Goal: Information Seeking & Learning: Learn about a topic

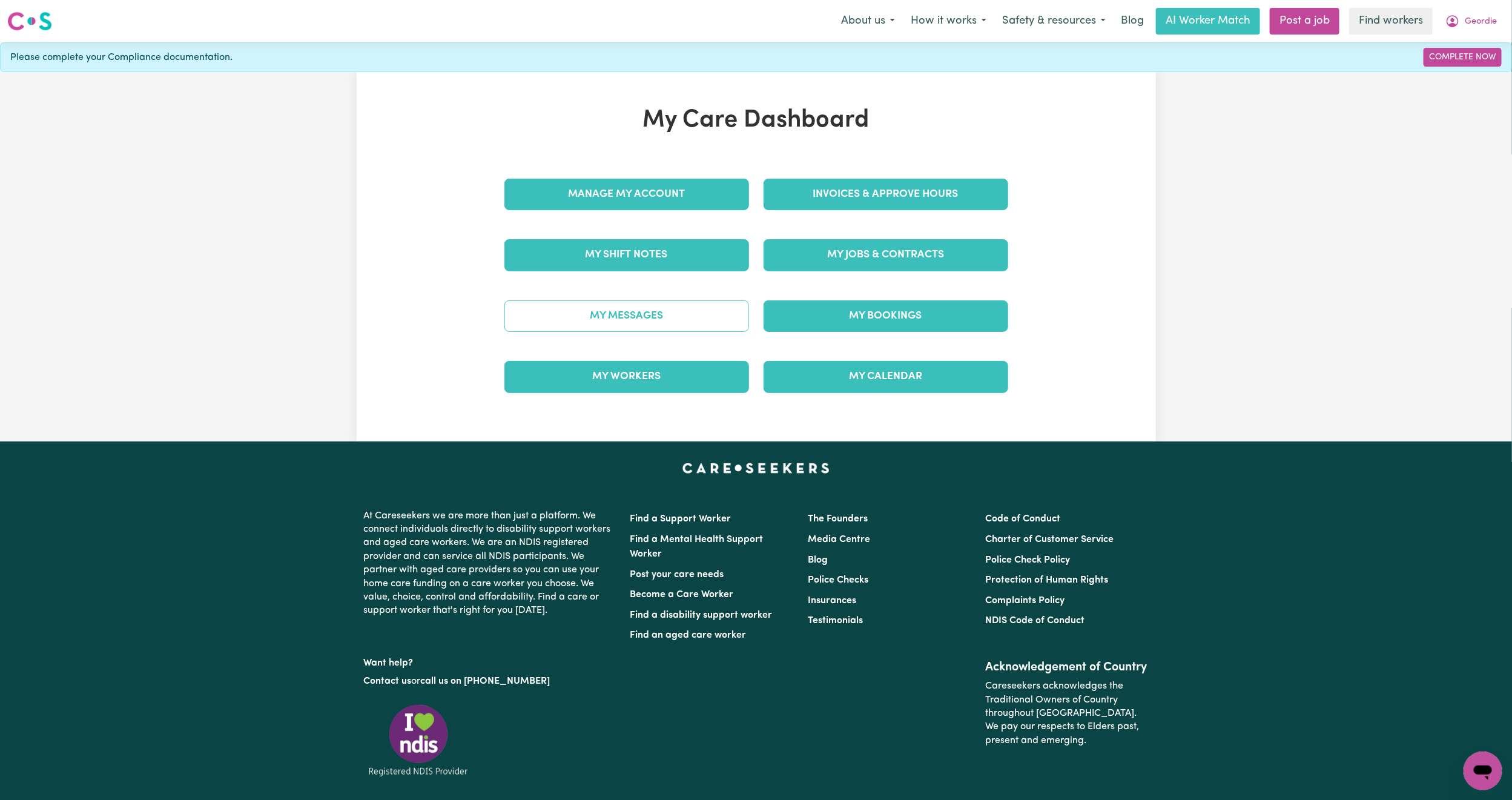
click at [625, 314] on link "My Messages" at bounding box center [627, 316] width 245 height 32
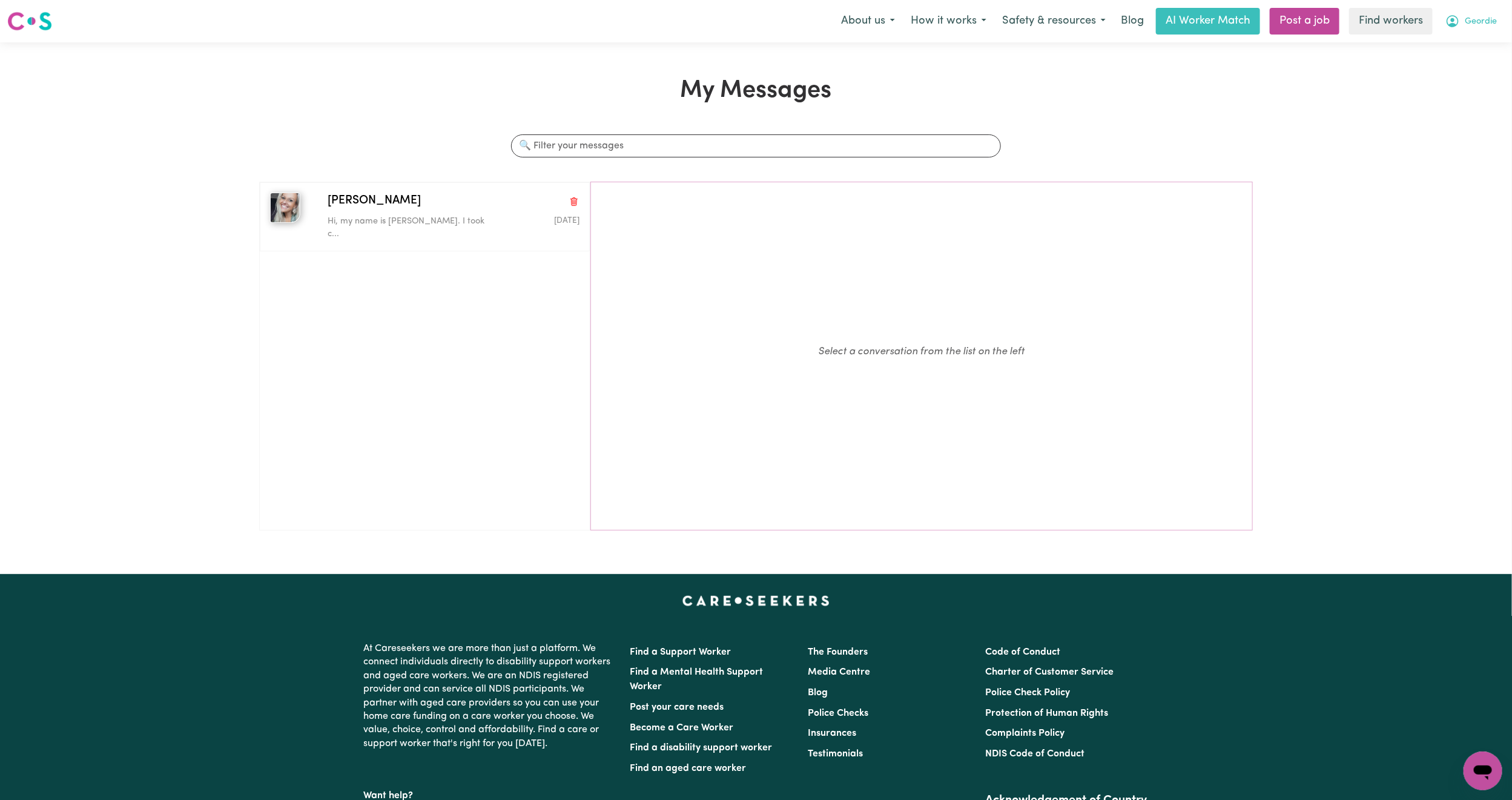
click at [1479, 22] on span "Geordie" at bounding box center [1481, 22] width 32 height 14
click at [1449, 57] on link "My Dashboard" at bounding box center [1457, 47] width 96 height 23
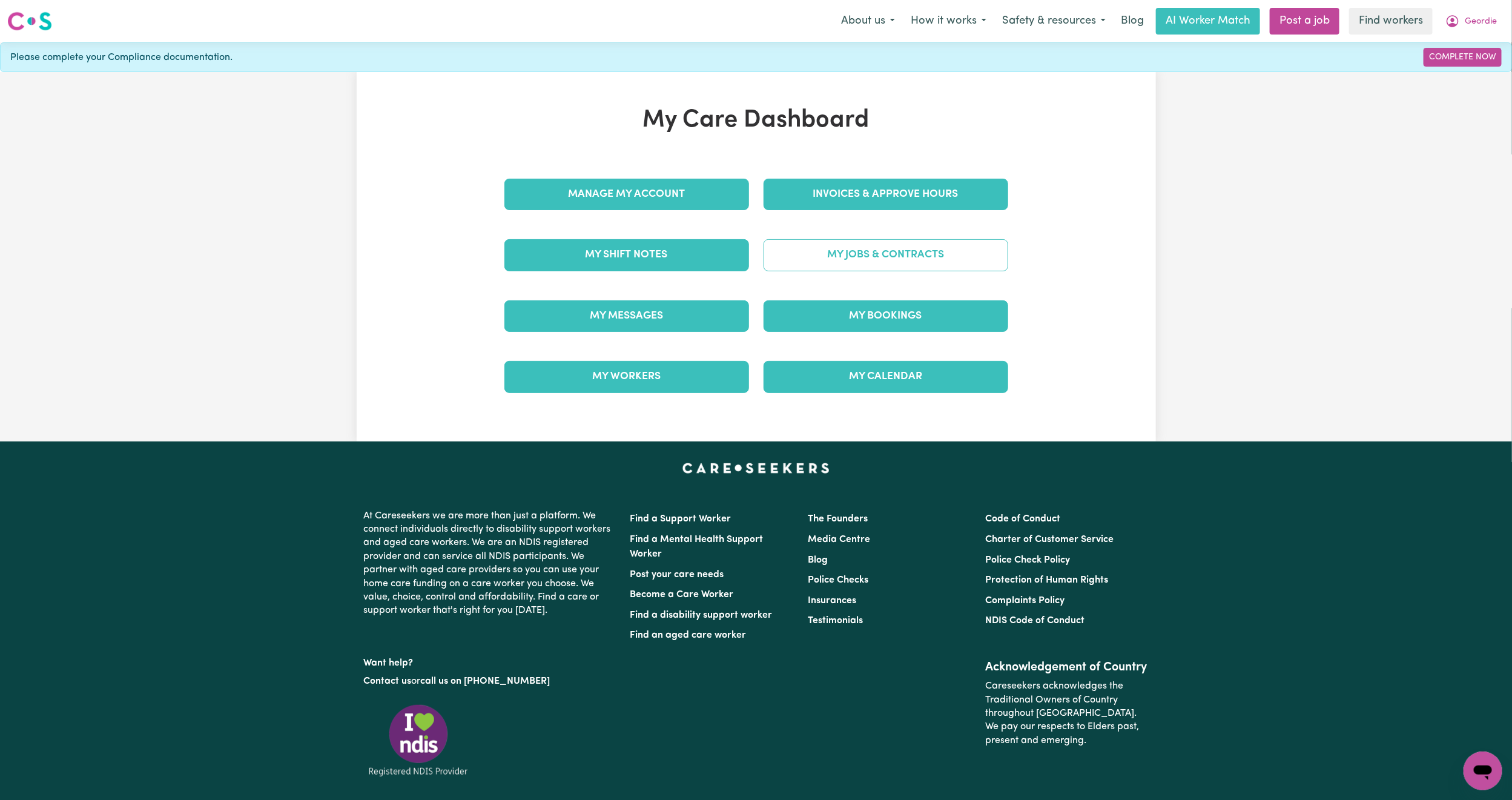
drag, startPoint x: 894, startPoint y: 228, endPoint x: 889, endPoint y: 242, distance: 14.9
click at [889, 240] on div "My Jobs & Contracts" at bounding box center [886, 254] width 260 height 61
click at [889, 254] on link "My Jobs & Contracts" at bounding box center [886, 254] width 245 height 32
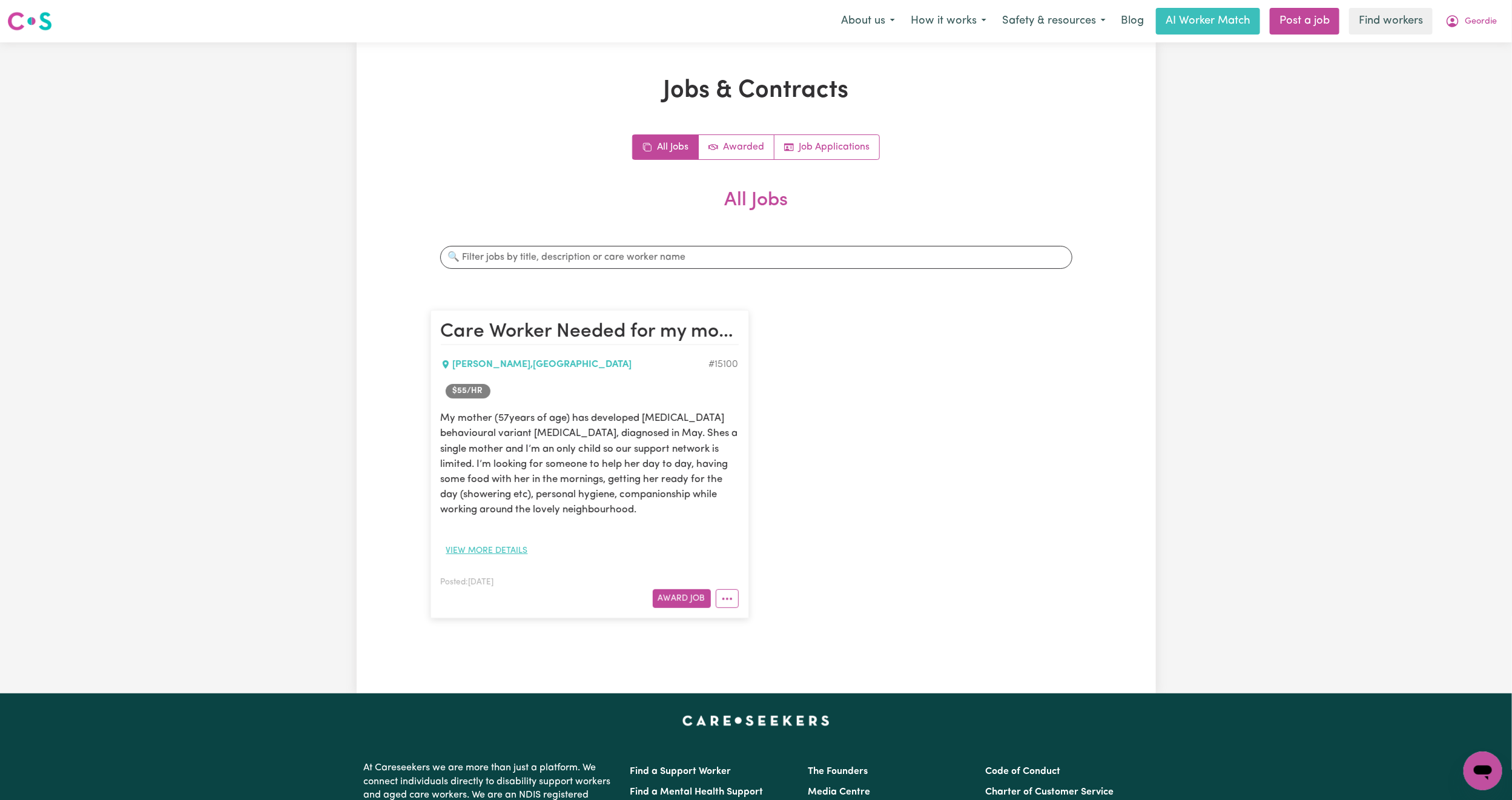
click at [489, 547] on button "View more details" at bounding box center [487, 551] width 93 height 19
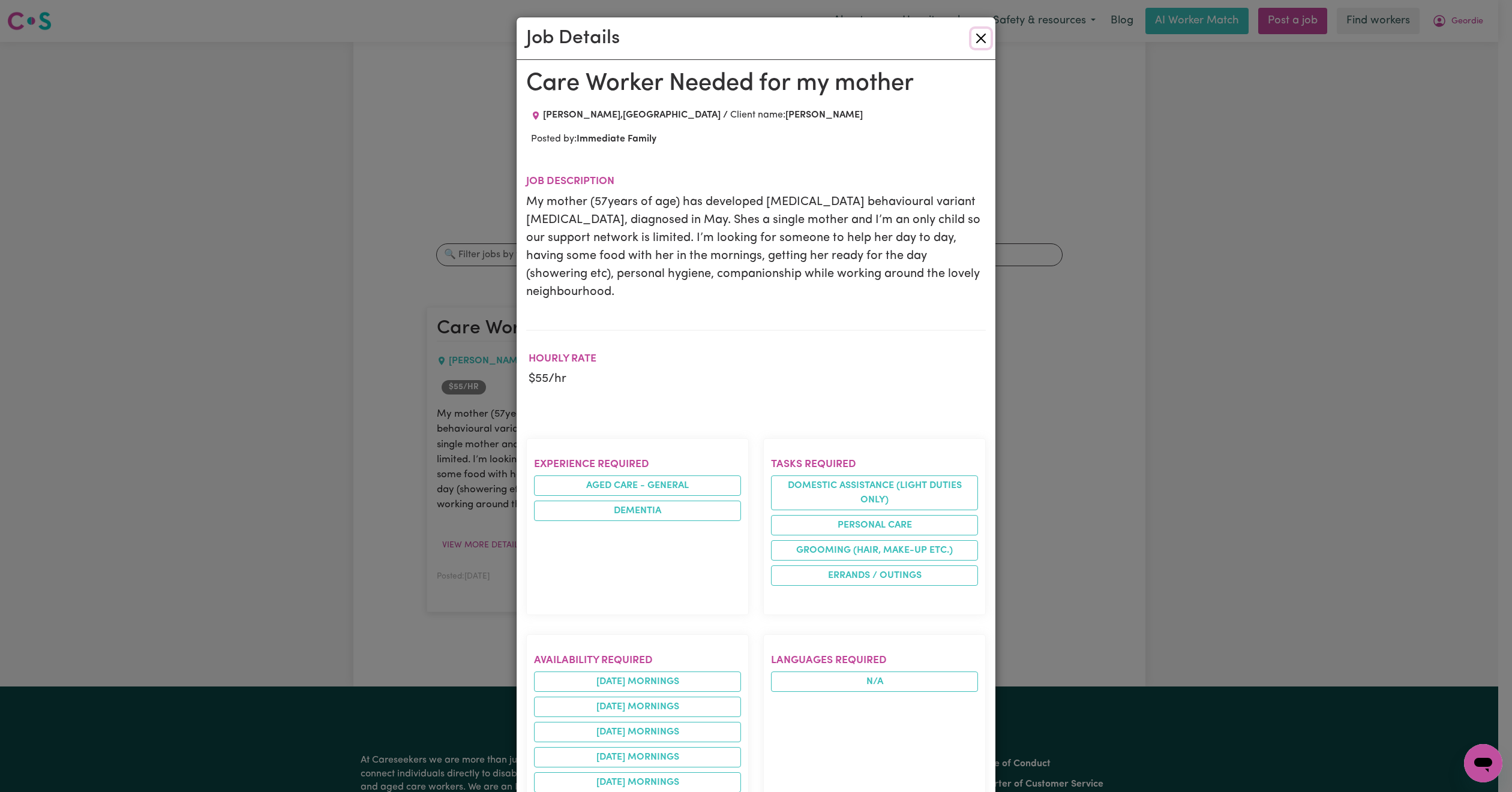
drag, startPoint x: 972, startPoint y: 40, endPoint x: 857, endPoint y: 4, distance: 120.5
click at [972, 38] on button "Close" at bounding box center [981, 38] width 19 height 19
